Goal: Transaction & Acquisition: Download file/media

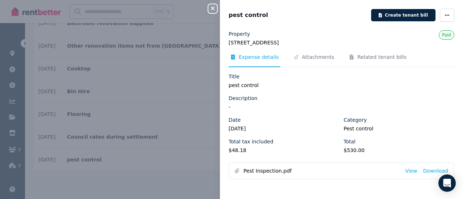
click at [161, 167] on div "Close panel pest control Create tenant bill Property [STREET_ADDRESS] Paid Expe…" at bounding box center [231, 99] width 463 height 199
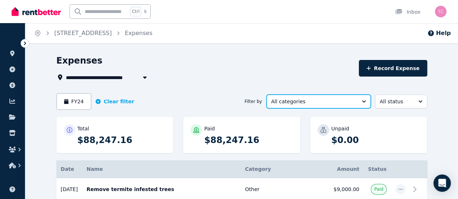
click at [329, 102] on span "All categories" at bounding box center [313, 101] width 85 height 7
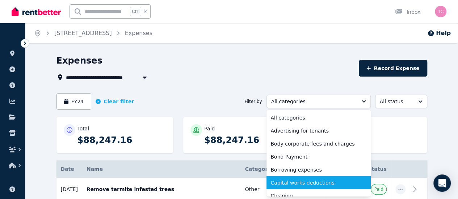
click at [318, 182] on span "Capital works deductions" at bounding box center [314, 182] width 87 height 7
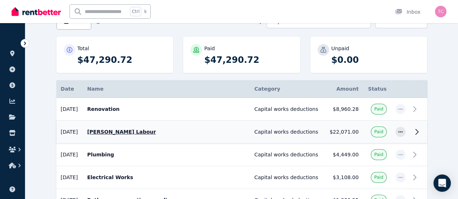
scroll to position [78, 0]
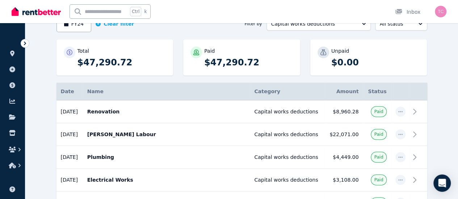
click at [77, 65] on p "$47,290.72" at bounding box center [121, 63] width 89 height 12
copy p "47,290.72"
click at [172, 60] on div "Total $47,290.72 Paid $47,290.72 Unpaid $0.00" at bounding box center [241, 60] width 370 height 43
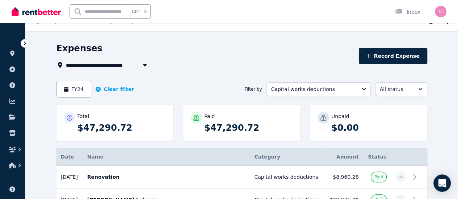
scroll to position [12, 0]
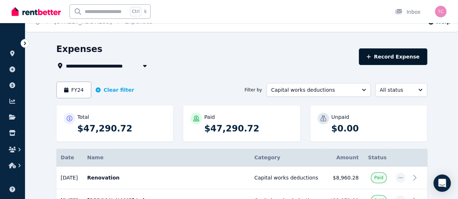
click at [420, 61] on button "Record Expense" at bounding box center [393, 56] width 68 height 17
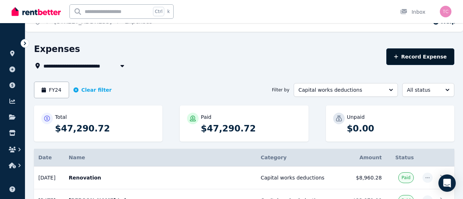
select select "**********"
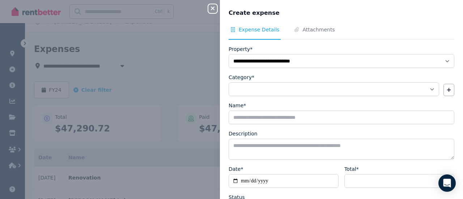
click at [147, 64] on div "**********" at bounding box center [231, 99] width 463 height 199
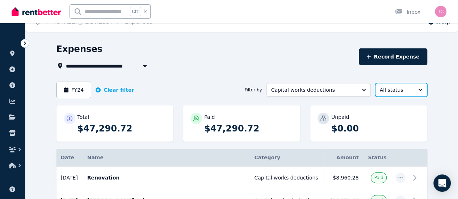
click at [412, 87] on span "All status" at bounding box center [396, 89] width 33 height 7
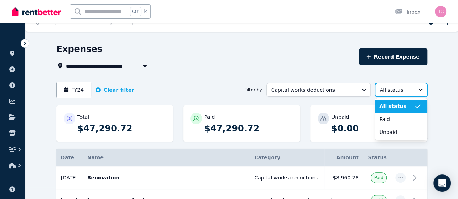
click at [412, 87] on span "All status" at bounding box center [396, 89] width 33 height 7
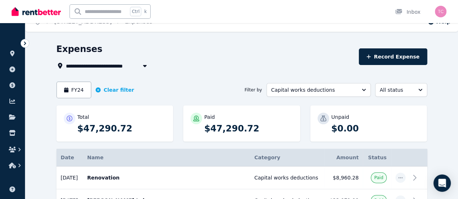
click at [288, 64] on div "**********" at bounding box center [205, 66] width 298 height 9
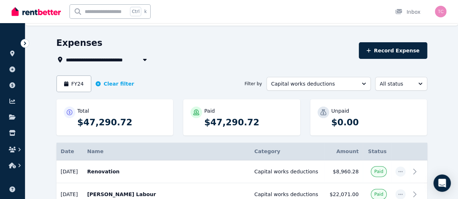
scroll to position [0, 0]
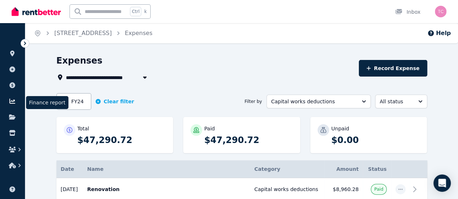
click at [12, 101] on icon at bounding box center [12, 101] width 6 height 5
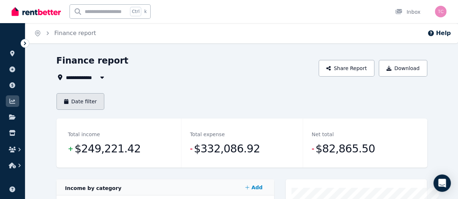
click at [60, 106] on button "Date filter" at bounding box center [80, 101] width 48 height 17
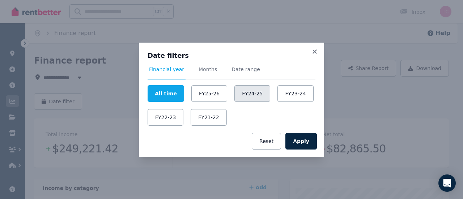
click at [245, 97] on button "FY24-25" at bounding box center [252, 93] width 36 height 17
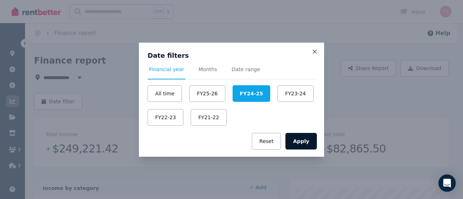
click at [305, 148] on button "Apply" at bounding box center [300, 141] width 31 height 17
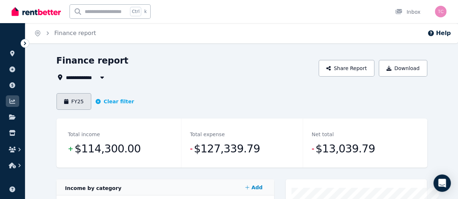
click at [56, 105] on button "FY25" at bounding box center [73, 101] width 35 height 17
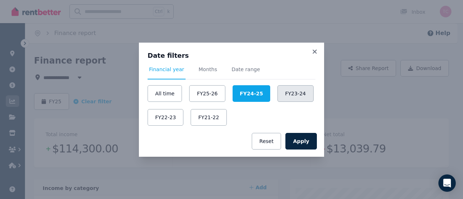
click at [300, 101] on button "FY23-24" at bounding box center [295, 93] width 36 height 17
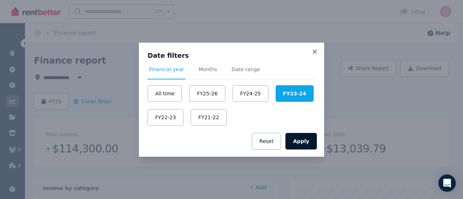
click at [298, 143] on button "Apply" at bounding box center [300, 141] width 31 height 17
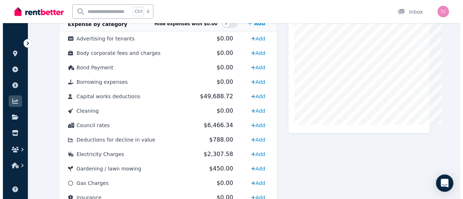
scroll to position [215, 0]
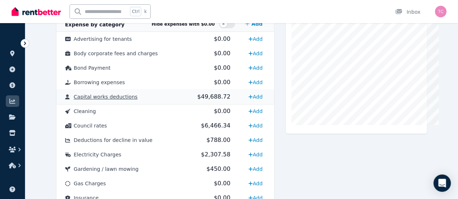
click at [215, 100] on span "$49,688.72" at bounding box center [213, 96] width 33 height 7
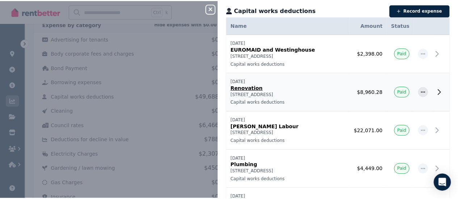
scroll to position [0, 0]
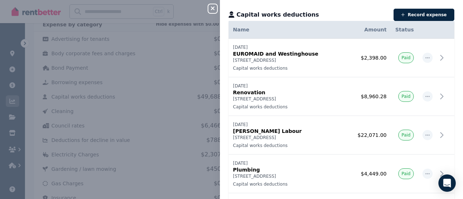
click at [188, 14] on div "Close panel Capital works deductions Record expense Date Name Address Category …" at bounding box center [231, 99] width 463 height 199
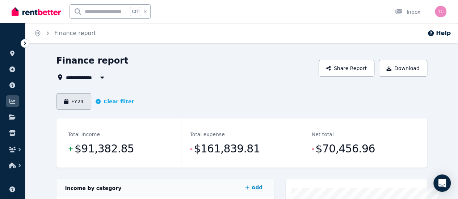
click at [62, 98] on button "FY24" at bounding box center [73, 101] width 35 height 17
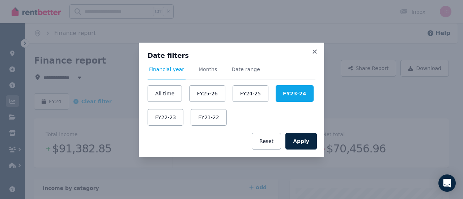
click at [203, 145] on div "Apply Reset" at bounding box center [231, 141] width 185 height 31
click at [308, 140] on button "Apply" at bounding box center [300, 141] width 31 height 17
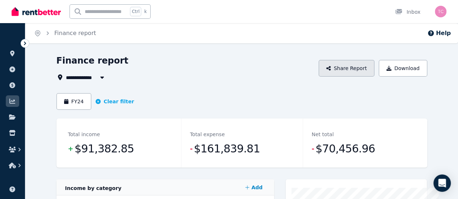
click at [374, 71] on button "Share Report" at bounding box center [346, 68] width 56 height 17
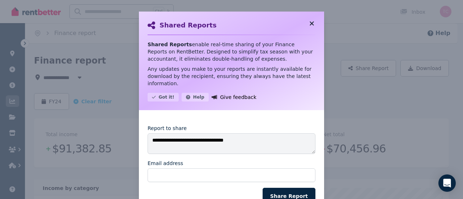
click at [311, 23] on icon at bounding box center [311, 23] width 7 height 7
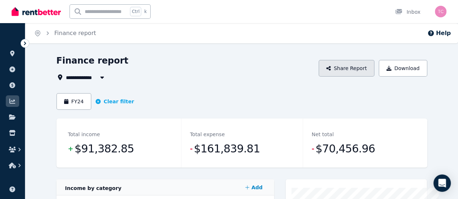
click at [374, 75] on button "Share Report" at bounding box center [346, 68] width 56 height 17
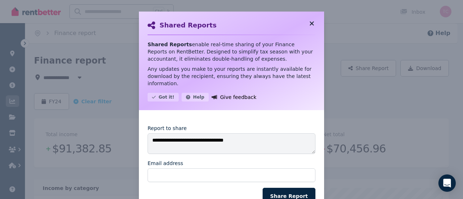
click at [309, 25] on icon at bounding box center [311, 23] width 7 height 7
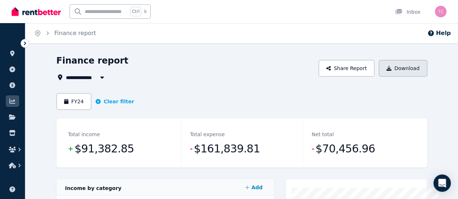
click at [415, 73] on button "Download" at bounding box center [402, 68] width 48 height 17
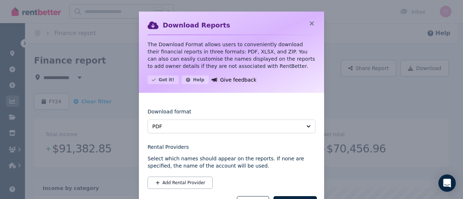
scroll to position [32, 0]
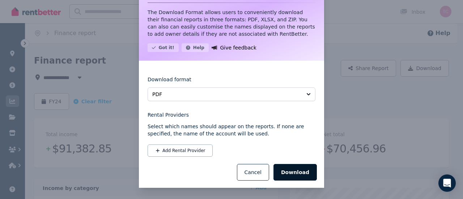
click at [298, 169] on button "Download" at bounding box center [295, 172] width 43 height 17
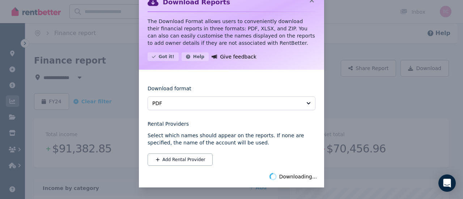
scroll to position [23, 0]
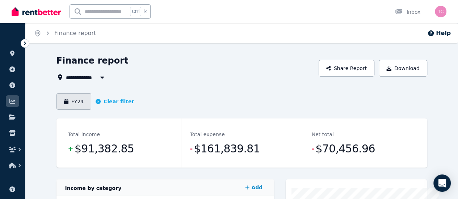
click at [56, 105] on button "FY24" at bounding box center [73, 101] width 35 height 17
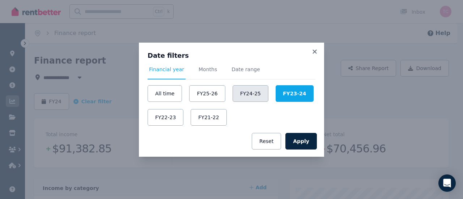
click at [233, 90] on button "FY24-25" at bounding box center [251, 93] width 36 height 17
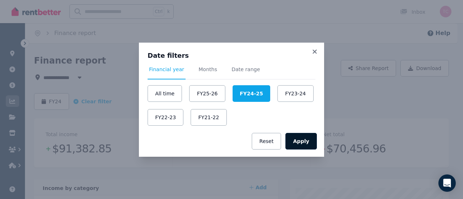
click at [300, 139] on button "Apply" at bounding box center [300, 141] width 31 height 17
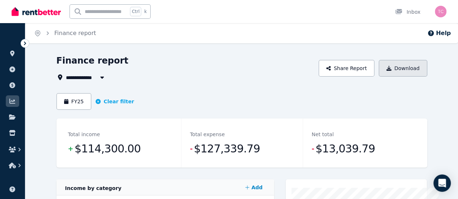
click at [425, 69] on button "Download" at bounding box center [402, 68] width 48 height 17
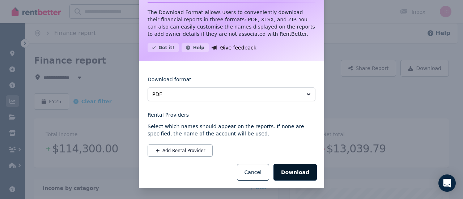
click at [283, 168] on button "Download" at bounding box center [295, 172] width 43 height 17
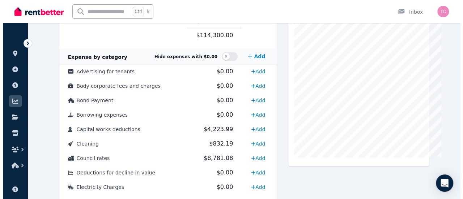
scroll to position [185, 0]
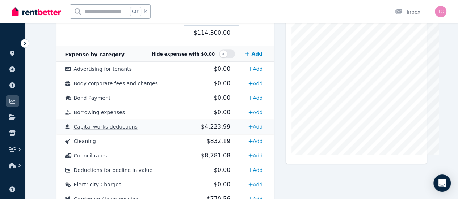
click at [139, 132] on td "Capital works deductions" at bounding box center [119, 127] width 127 height 14
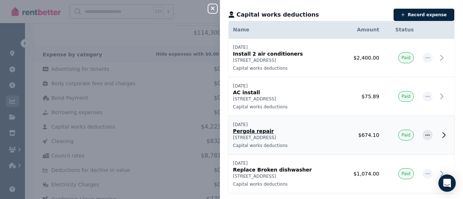
scroll to position [14, 0]
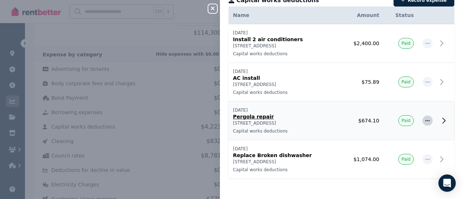
click at [425, 118] on icon "button" at bounding box center [428, 120] width 6 height 5
click at [397, 141] on span "Edit expense" at bounding box center [404, 140] width 46 height 9
select select "**********"
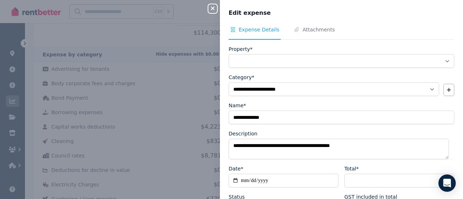
select select "**********"
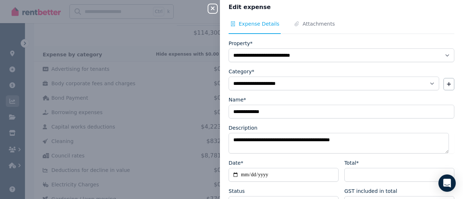
scroll to position [0, 0]
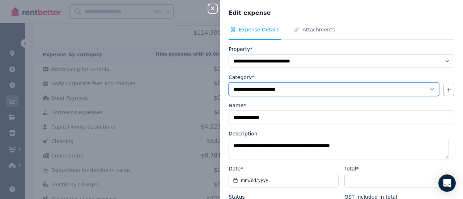
click at [298, 87] on select "**********" at bounding box center [334, 89] width 211 height 14
select select "**********"
click at [229, 82] on select "**********" at bounding box center [334, 89] width 211 height 14
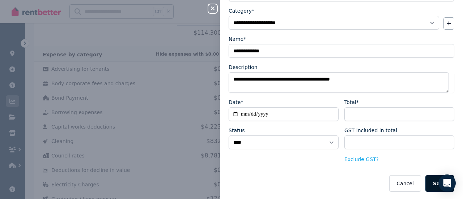
click at [428, 182] on button "Save" at bounding box center [439, 183] width 29 height 17
click at [213, 7] on icon "button" at bounding box center [212, 8] width 9 height 6
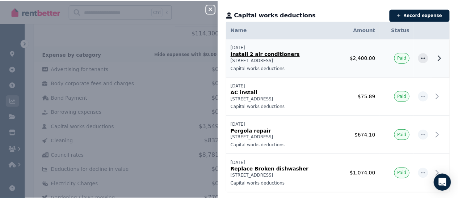
scroll to position [0, 0]
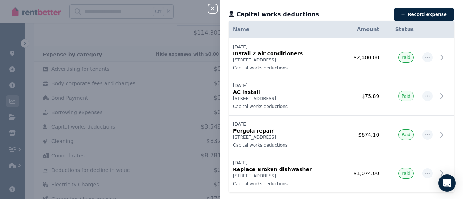
click at [213, 11] on icon "button" at bounding box center [212, 8] width 9 height 6
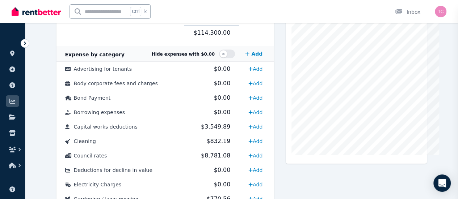
scroll to position [0, 0]
click at [211, 123] on span "$3,549.89" at bounding box center [215, 126] width 29 height 7
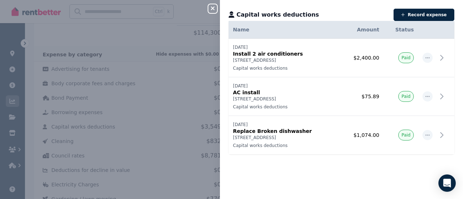
click at [126, 37] on div "Close panel Capital works deductions Record expense Date Name Address Category …" at bounding box center [231, 99] width 463 height 199
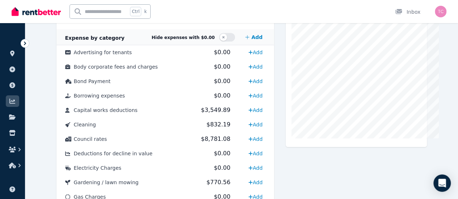
scroll to position [203, 0]
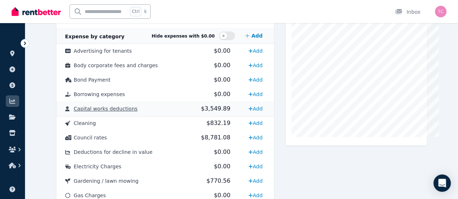
click at [201, 110] on span "$3,549.89" at bounding box center [215, 108] width 29 height 7
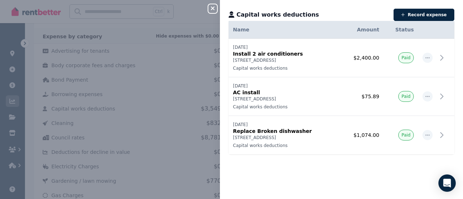
click at [188, 18] on div "Close panel Capital works deductions Record expense Date Name Address Category …" at bounding box center [231, 99] width 463 height 199
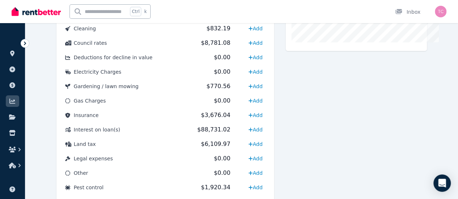
scroll to position [0, 0]
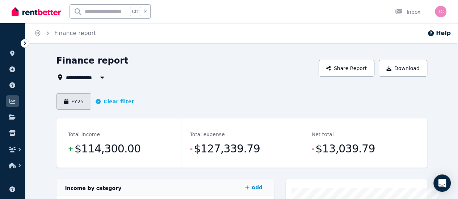
click at [56, 104] on button "FY25" at bounding box center [73, 101] width 35 height 17
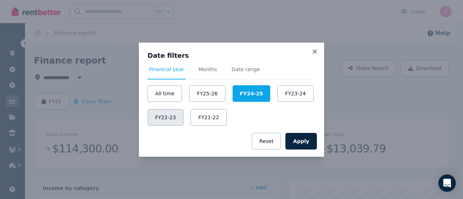
click at [166, 121] on button "FY22-23" at bounding box center [166, 117] width 36 height 17
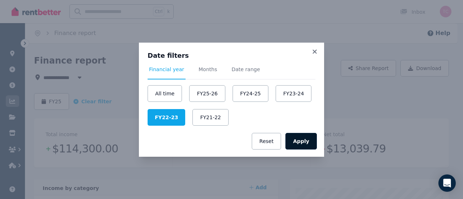
click at [305, 140] on button "Apply" at bounding box center [300, 141] width 31 height 17
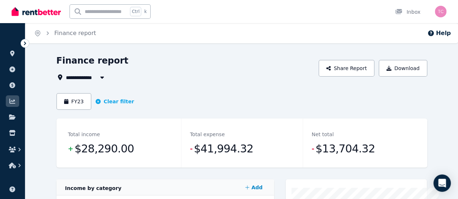
click at [56, 112] on header "FY23 Clear filter" at bounding box center [241, 105] width 370 height 25
click at [56, 105] on button "FY23" at bounding box center [73, 101] width 35 height 17
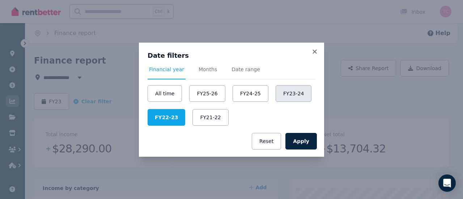
click at [285, 89] on button "FY23-24" at bounding box center [294, 93] width 36 height 17
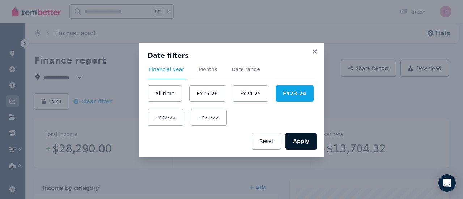
click at [298, 139] on button "Apply" at bounding box center [300, 141] width 31 height 17
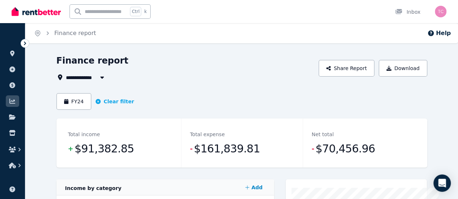
click at [250, 52] on div "**********" at bounding box center [229, 99] width 458 height 199
click at [66, 78] on span "All Properties" at bounding box center [89, 77] width 47 height 9
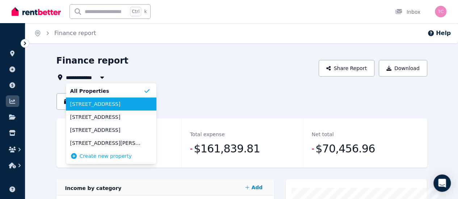
click at [94, 106] on span "[STREET_ADDRESS]" at bounding box center [106, 104] width 73 height 7
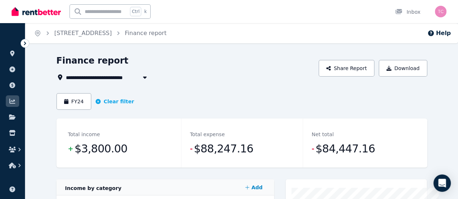
click at [109, 80] on span "[STREET_ADDRESS]" at bounding box center [97, 77] width 63 height 9
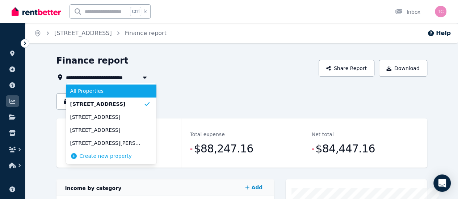
click at [95, 91] on span "All Properties" at bounding box center [106, 91] width 73 height 7
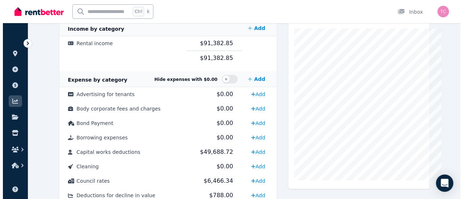
scroll to position [160, 0]
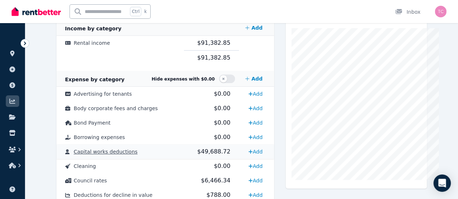
click at [209, 155] on span "$49,688.72" at bounding box center [213, 151] width 33 height 7
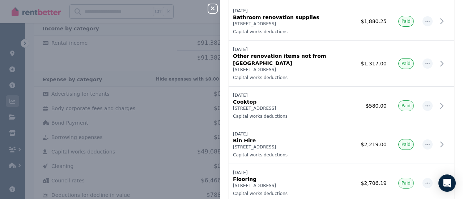
scroll to position [246, 0]
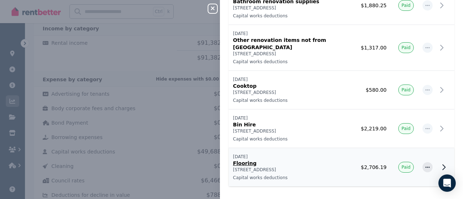
drag, startPoint x: 235, startPoint y: 29, endPoint x: 438, endPoint y: 168, distance: 247.0
copy thead "Date"
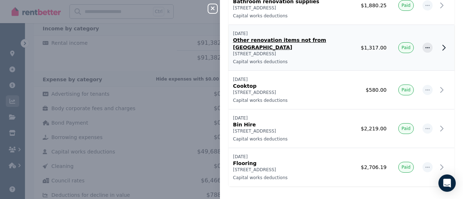
drag, startPoint x: 213, startPoint y: 7, endPoint x: 247, endPoint y: 46, distance: 51.5
click at [230, 29] on div "Close panel Capital works deductions Record expense Date Name Address Category …" at bounding box center [341, 99] width 243 height 199
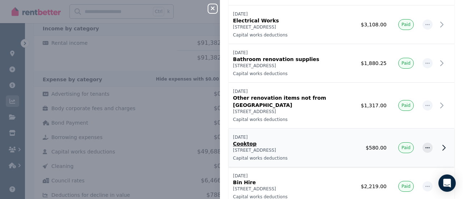
scroll to position [185, 0]
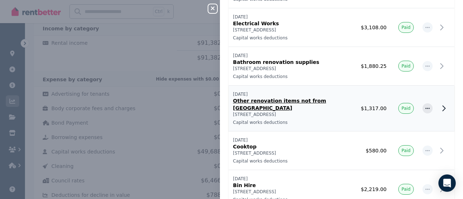
click at [301, 92] on p "[DATE]" at bounding box center [291, 95] width 116 height 6
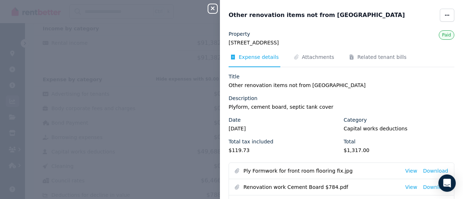
click at [182, 33] on div "Close panel Other renovation items not from Bunnings Property [STREET_ADDRESS] …" at bounding box center [231, 99] width 463 height 199
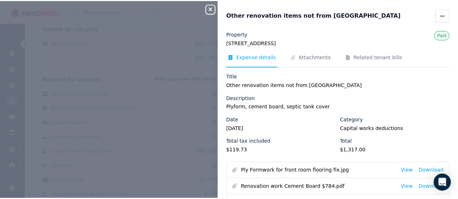
scroll to position [0, 0]
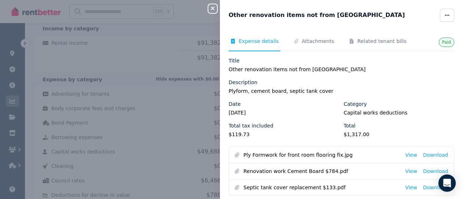
click at [182, 33] on div "Close panel Other renovation items not from Bunnings Paid Expense details Attac…" at bounding box center [231, 99] width 463 height 199
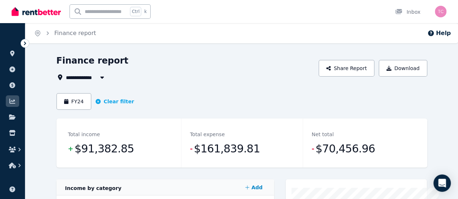
click at [73, 79] on span "All Properties" at bounding box center [89, 77] width 47 height 9
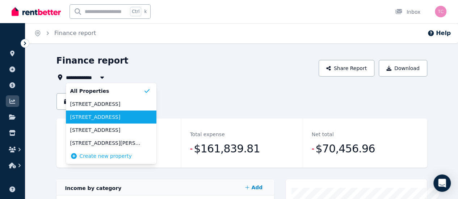
drag, startPoint x: 77, startPoint y: 110, endPoint x: 78, endPoint y: 116, distance: 5.8
click at [78, 116] on ul "All Properties [STREET_ADDRESS][GEOGRAPHIC_DATA][STREET_ADDRESS][STREET_ADDRESS…" at bounding box center [111, 123] width 90 height 81
click at [78, 116] on span "[STREET_ADDRESS]" at bounding box center [106, 117] width 73 height 7
type input "**********"
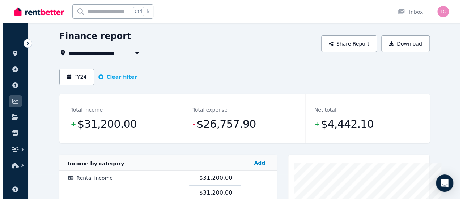
scroll to position [21, 0]
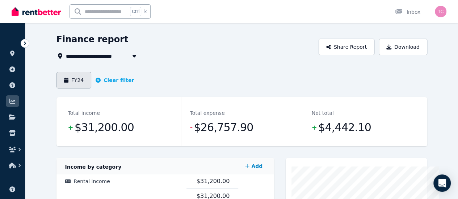
click at [56, 79] on button "FY24" at bounding box center [73, 80] width 35 height 17
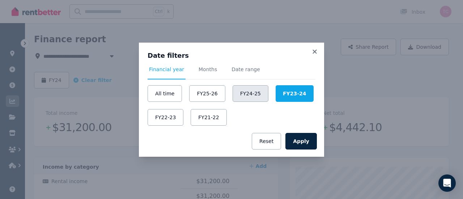
click at [237, 94] on button "FY24-25" at bounding box center [251, 93] width 36 height 17
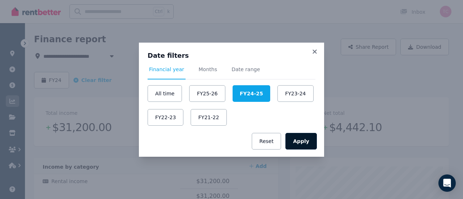
click at [310, 137] on button "Apply" at bounding box center [300, 141] width 31 height 17
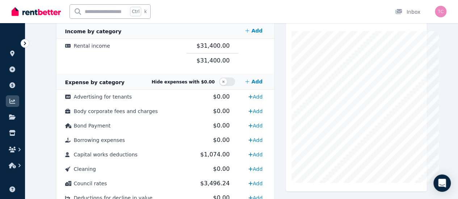
scroll to position [158, 0]
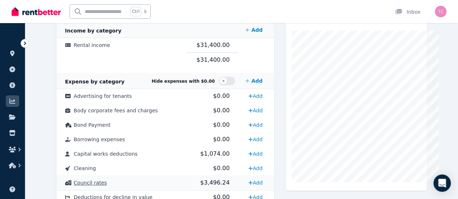
click at [224, 181] on span "$3,496.24" at bounding box center [214, 182] width 29 height 7
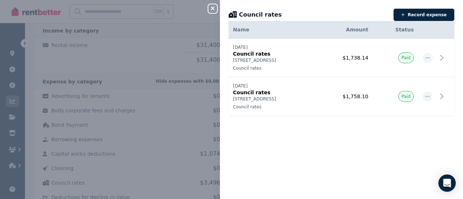
click at [208, 4] on button "Close panel" at bounding box center [212, 8] width 9 height 9
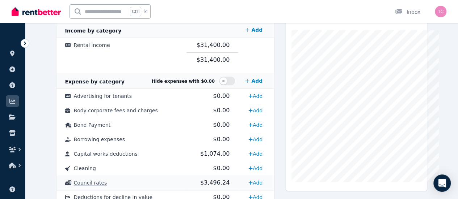
click at [200, 184] on span "$3,496.24" at bounding box center [214, 182] width 29 height 7
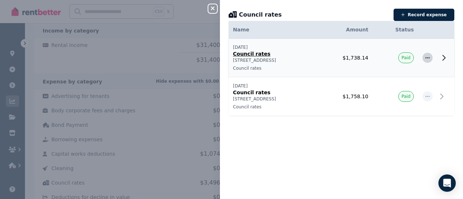
click at [425, 59] on icon "button" at bounding box center [428, 57] width 6 height 5
click at [390, 90] on span "Delete expense" at bounding box center [404, 92] width 46 height 9
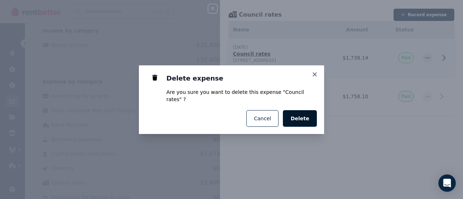
click at [306, 120] on button "Delete" at bounding box center [300, 118] width 34 height 17
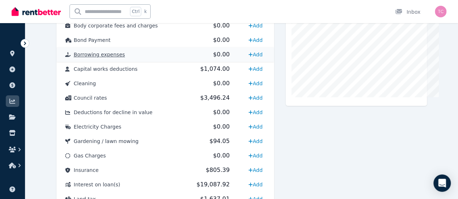
scroll to position [242, 0]
click at [211, 102] on td "$3,496.24" at bounding box center [212, 98] width 52 height 14
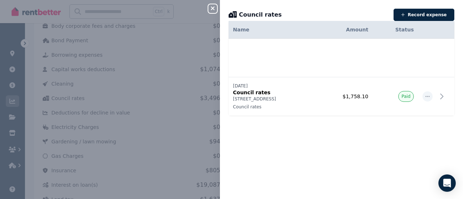
click at [214, 10] on icon "button" at bounding box center [212, 8] width 9 height 6
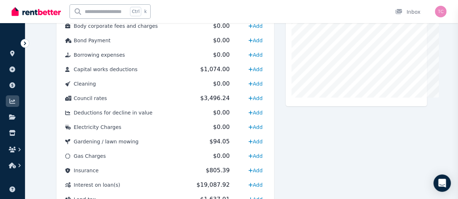
click at [207, 10] on div "Close panel Keep track of all your expenses Track all your property expenses an…" at bounding box center [229, 99] width 458 height 199
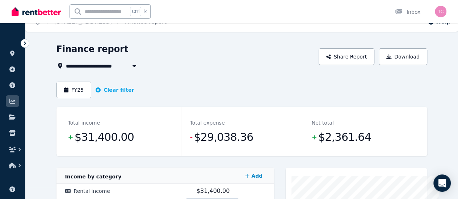
scroll to position [0, 0]
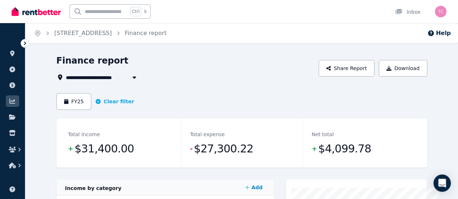
click at [225, 73] on div "**********" at bounding box center [185, 77] width 258 height 9
click at [308, 75] on div "**********" at bounding box center [185, 77] width 258 height 9
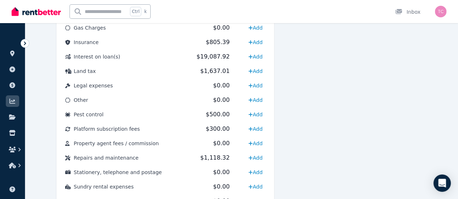
scroll to position [371, 0]
click at [344, 146] on div at bounding box center [355, 28] width 141 height 441
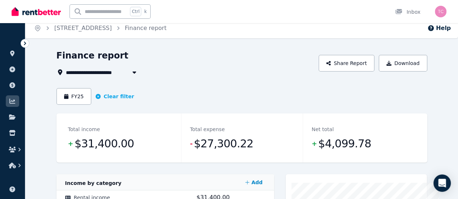
scroll to position [0, 0]
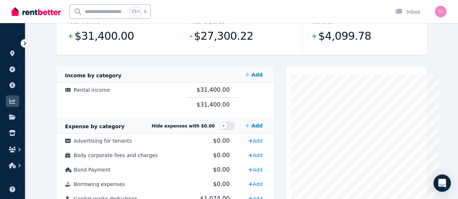
scroll to position [113, 0]
click at [235, 126] on button "button" at bounding box center [227, 125] width 16 height 9
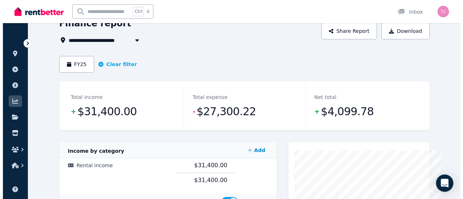
scroll to position [30, 0]
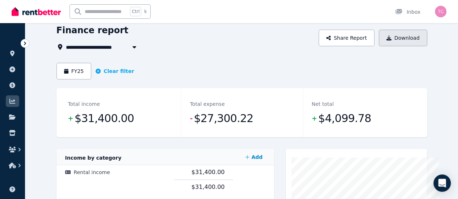
click at [425, 42] on button "Download" at bounding box center [402, 38] width 48 height 17
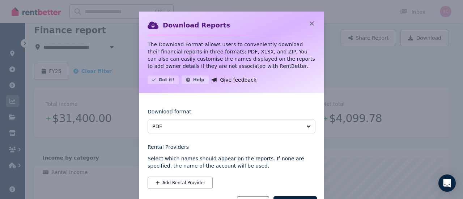
scroll to position [32, 0]
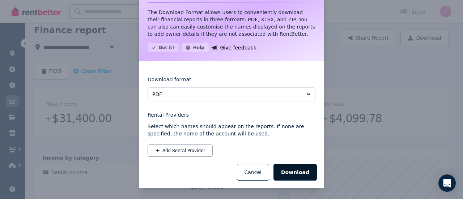
click at [300, 173] on button "Download" at bounding box center [295, 172] width 43 height 17
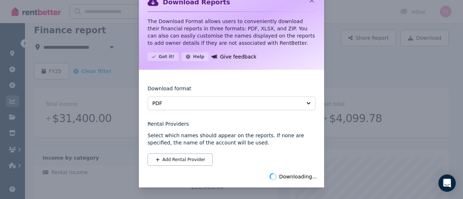
scroll to position [23, 0]
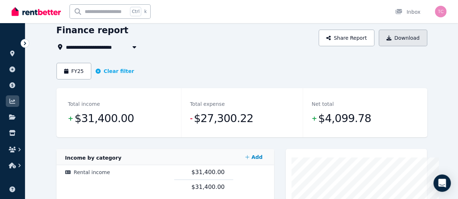
click at [424, 43] on button "Download" at bounding box center [402, 38] width 48 height 17
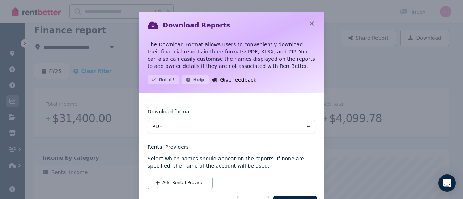
click at [205, 119] on div "Download format PDF" at bounding box center [232, 120] width 168 height 26
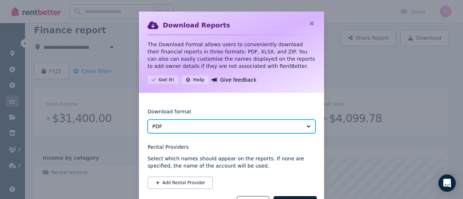
click at [187, 131] on button "PDF" at bounding box center [232, 127] width 168 height 14
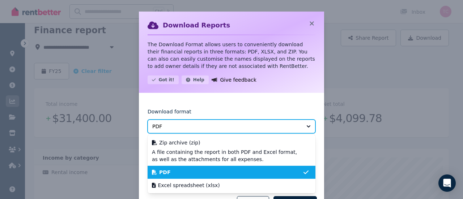
click at [187, 131] on button "PDF" at bounding box center [232, 127] width 168 height 14
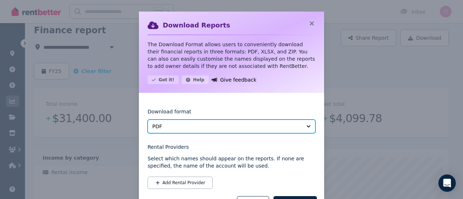
click at [187, 131] on button "PDF" at bounding box center [232, 127] width 168 height 14
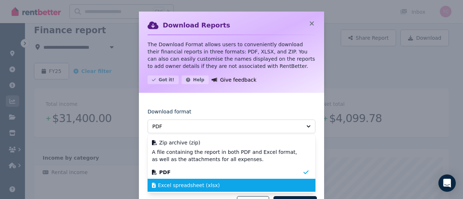
click at [166, 179] on li "Excel spreadsheet (xlsx)" at bounding box center [232, 185] width 168 height 13
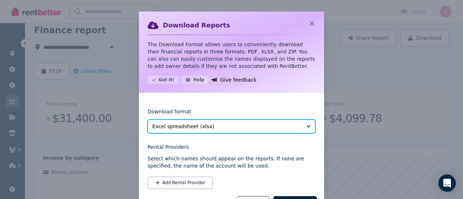
scroll to position [32, 0]
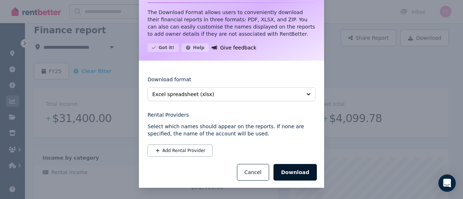
click at [292, 171] on button "Download" at bounding box center [295, 172] width 43 height 17
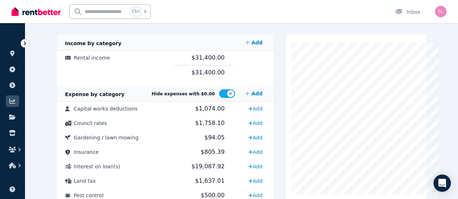
scroll to position [145, 0]
click at [205, 103] on td "$1,074.00" at bounding box center [203, 108] width 59 height 14
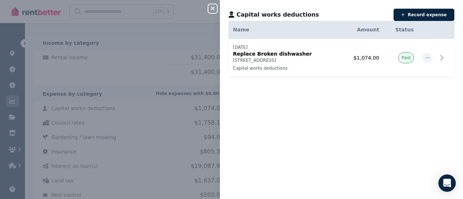
click at [212, 10] on icon "button" at bounding box center [212, 8] width 9 height 6
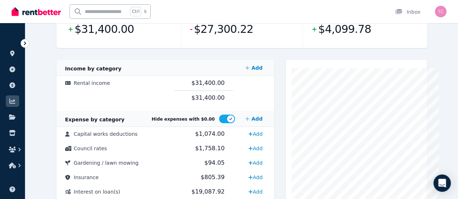
scroll to position [120, 0]
